Goal: Task Accomplishment & Management: Manage account settings

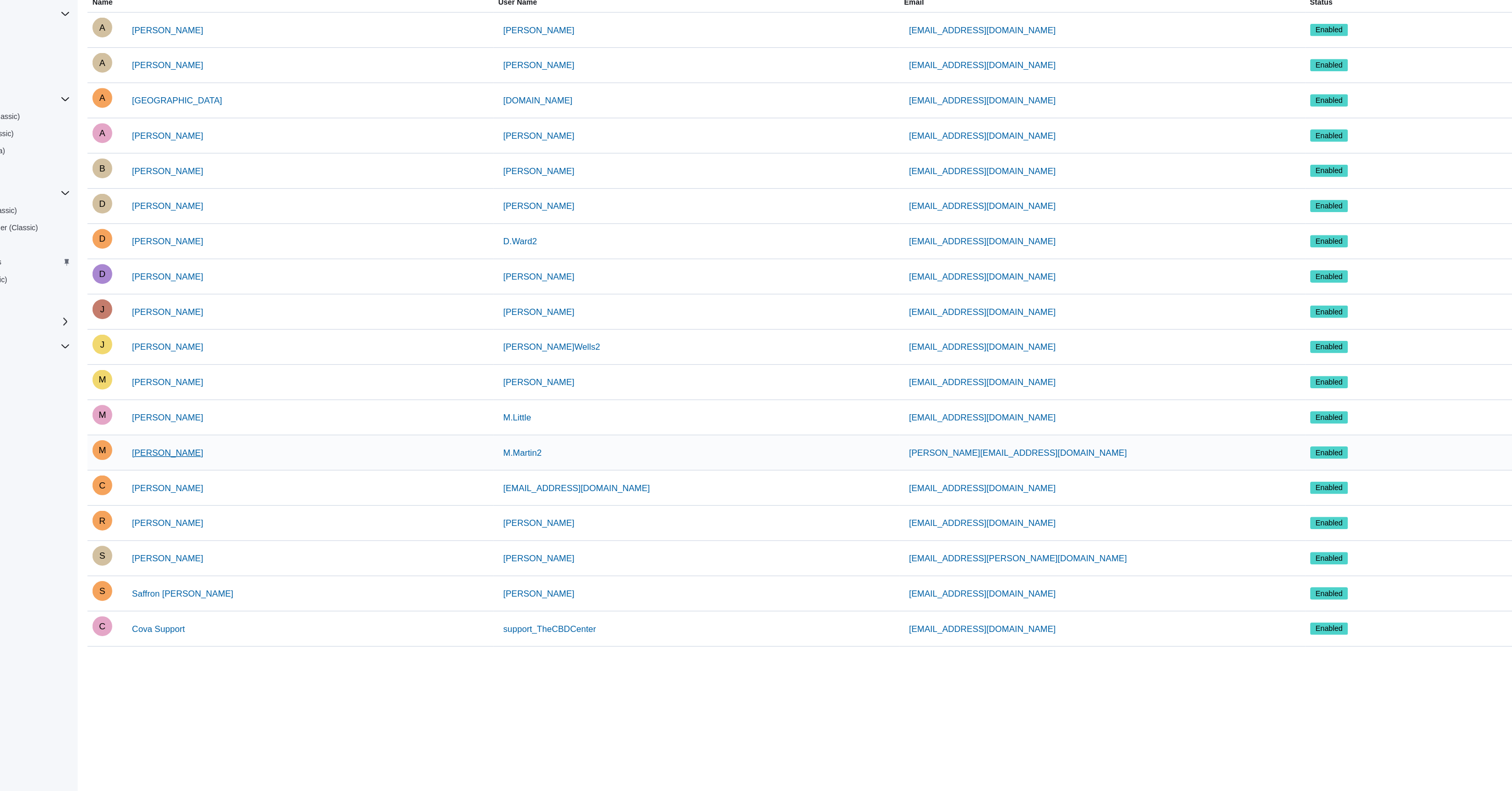
click at [176, 501] on span "Michael Martin" at bounding box center [205, 506] width 60 height 10
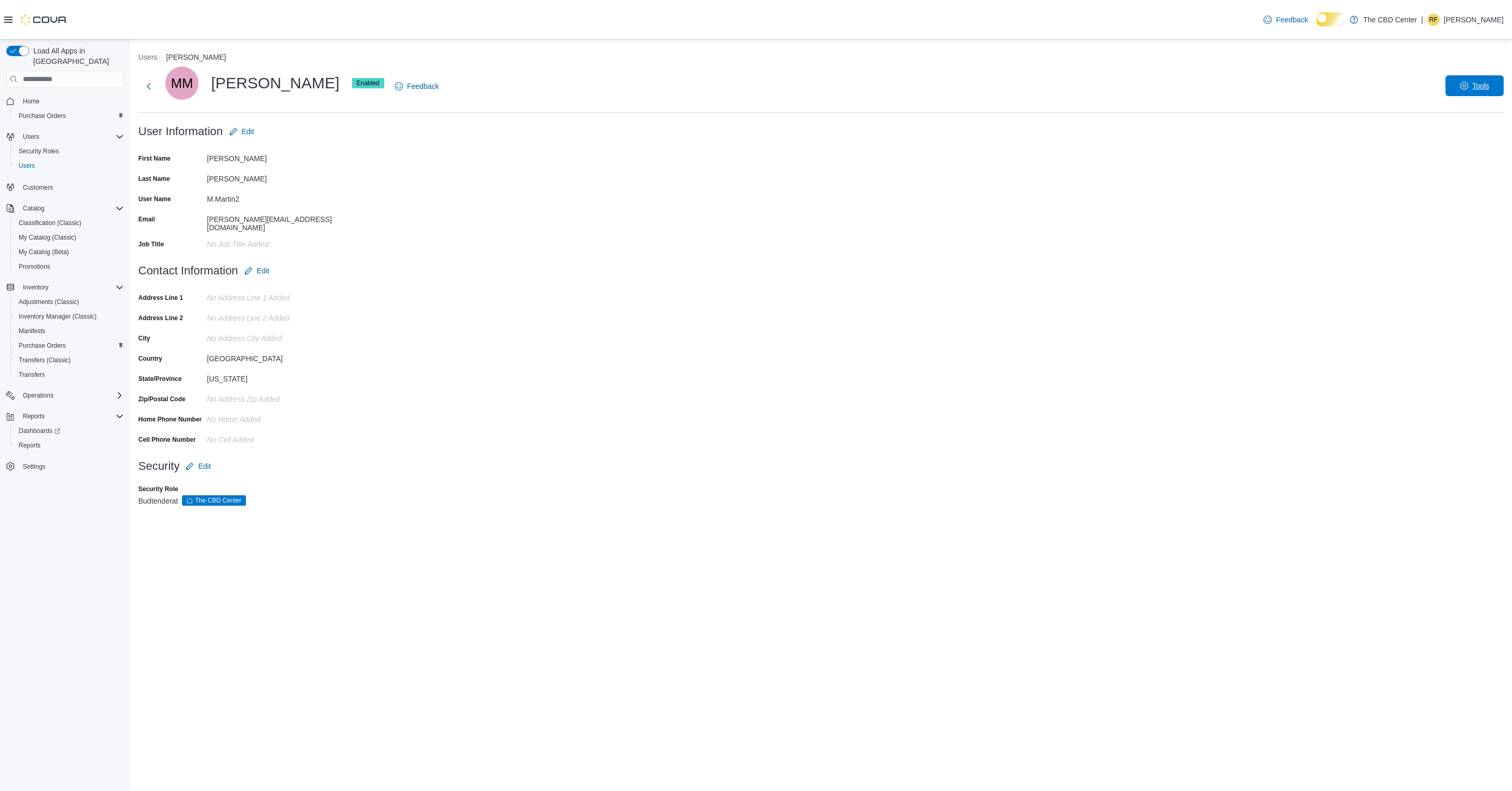
click at [1452, 87] on span "Tools" at bounding box center [1474, 86] width 46 height 21
click at [1444, 140] on span "Disable User" at bounding box center [1451, 134] width 48 height 12
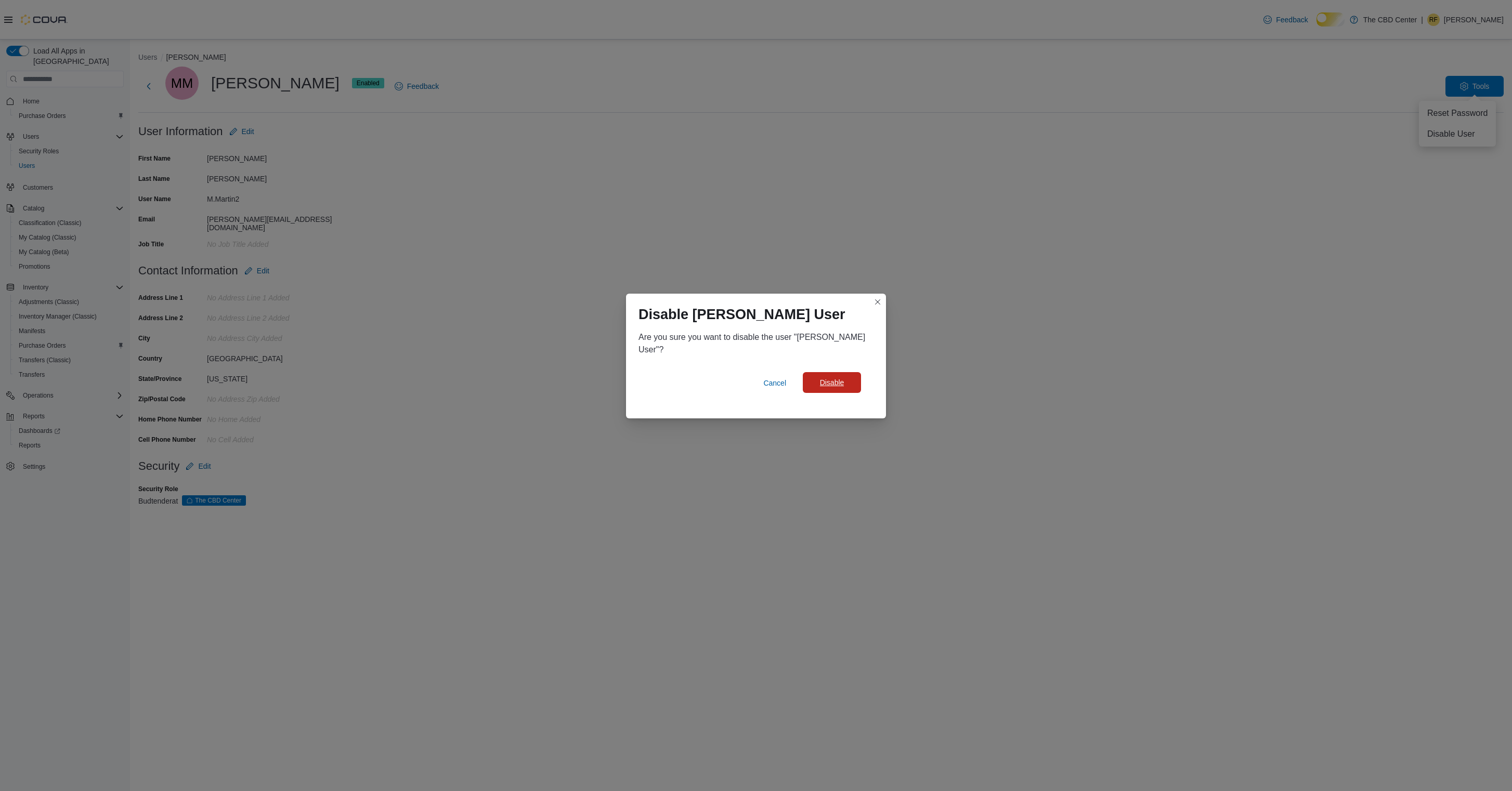
click at [823, 388] on span "Disable" at bounding box center [832, 383] width 24 height 10
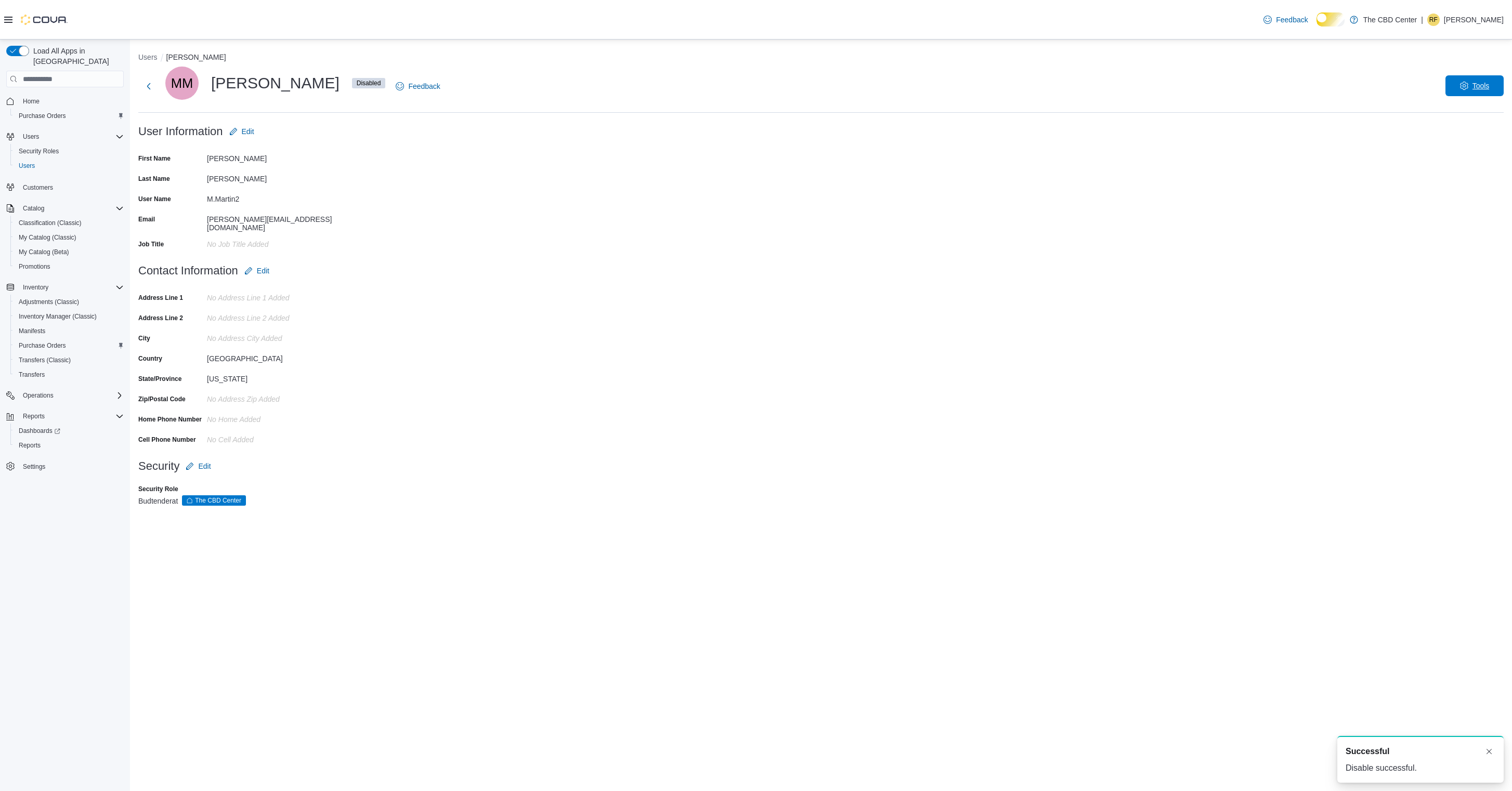
click at [1486, 85] on span "Tools" at bounding box center [1481, 85] width 17 height 10
click at [913, 436] on form "Contact Information Edit Address Line 1 No Address Line 1 added Address Line 2 …" at bounding box center [821, 358] width 1365 height 196
click at [151, 96] on button "Next" at bounding box center [149, 86] width 21 height 21
